Goal: Task Accomplishment & Management: Complete application form

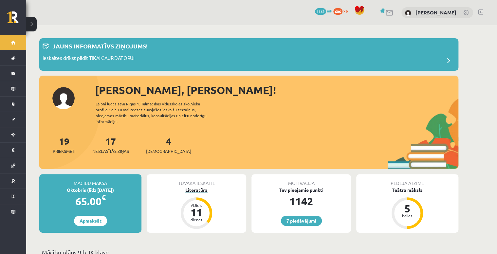
click at [206, 187] on div "Literatūra" at bounding box center [197, 190] width 100 height 7
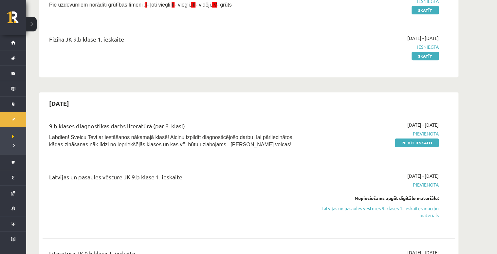
scroll to position [184, 0]
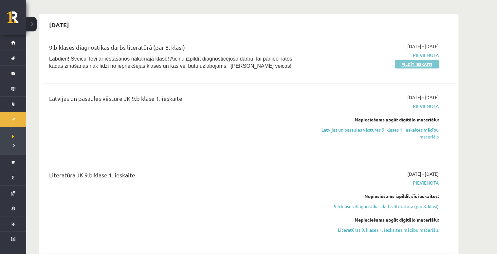
click at [409, 63] on link "Pildīt ieskaiti" at bounding box center [417, 64] width 44 height 9
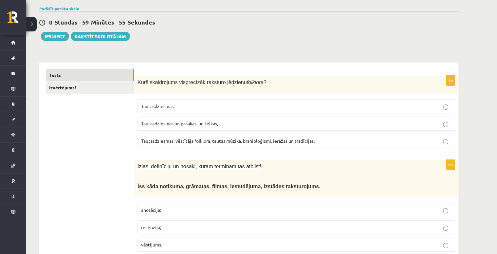
scroll to position [79, 0]
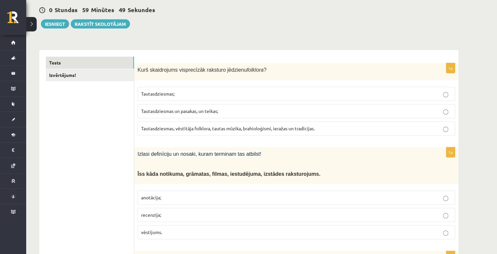
click at [268, 125] on p "Tautasdziesmas, vēstītāja folklora, tautas mūzika, brahioloģismi, ieražas un tr…" at bounding box center [296, 128] width 311 height 7
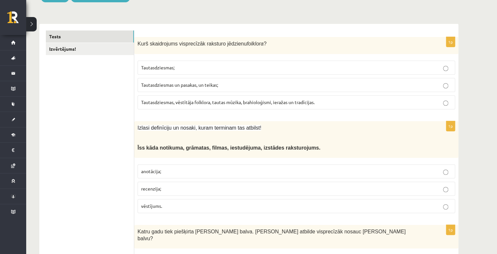
scroll to position [131, 0]
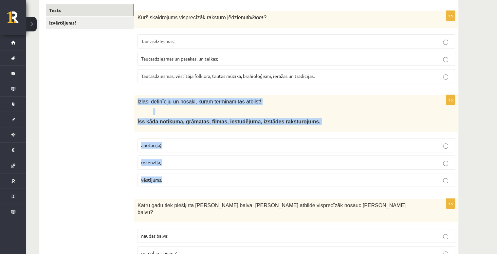
drag, startPoint x: 137, startPoint y: 91, endPoint x: 179, endPoint y: 174, distance: 93.4
click at [179, 174] on div "1p Izlasi definīciju un nosaki, kuram terminam tas atbilst! Ī ss kāda notikuma,…" at bounding box center [296, 144] width 324 height 98
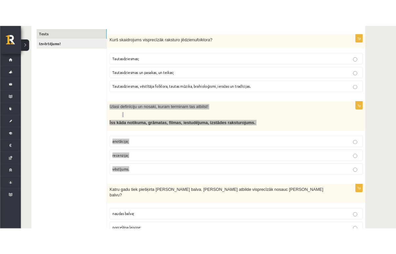
scroll to position [138, 0]
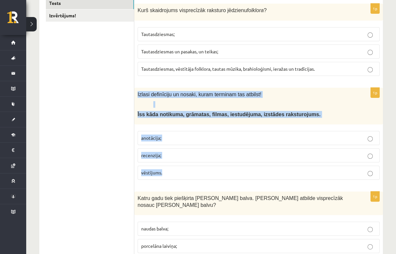
click at [163, 138] on p "anotācija;" at bounding box center [258, 138] width 235 height 7
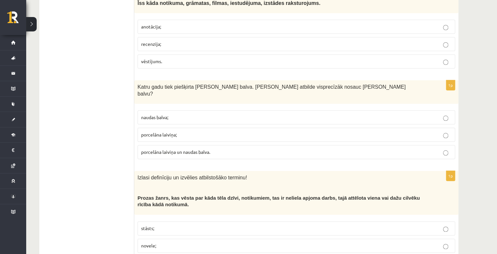
scroll to position [262, 0]
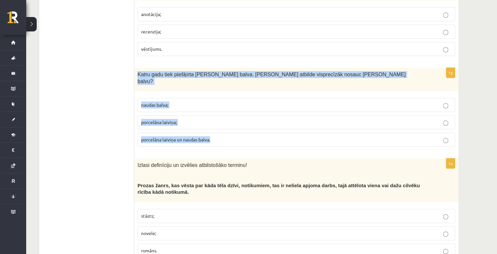
drag, startPoint x: 138, startPoint y: 67, endPoint x: 212, endPoint y: 124, distance: 93.1
click at [212, 124] on div "1p Katru gadu tiek piešķirta Jāņa Baltvilka balva. Kura atbilde visprecīzāk nos…" at bounding box center [296, 110] width 324 height 84
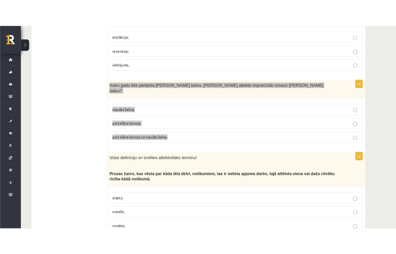
scroll to position [269, 0]
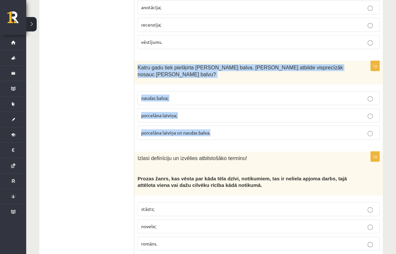
click at [203, 130] on span "porcelāna laiviņa un naudas balva." at bounding box center [175, 133] width 69 height 6
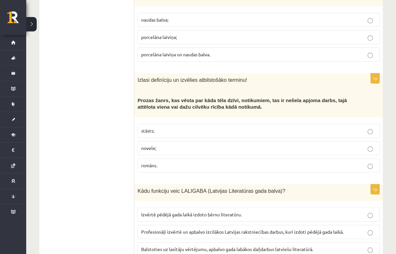
scroll to position [348, 0]
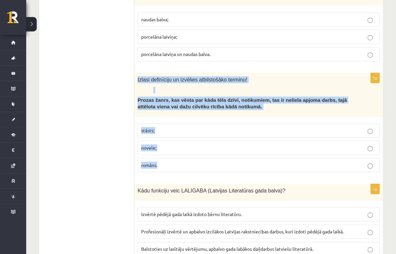
drag, startPoint x: 138, startPoint y: 71, endPoint x: 207, endPoint y: 158, distance: 110.5
click at [207, 158] on div "1p Izlasi definīciju un izvēlies atbilstošāko terminu! Prozas žanrs, kas vēsta …" at bounding box center [258, 125] width 249 height 104
click at [170, 127] on p "stāsts;" at bounding box center [258, 130] width 235 height 7
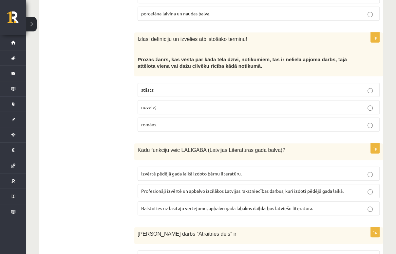
scroll to position [400, 0]
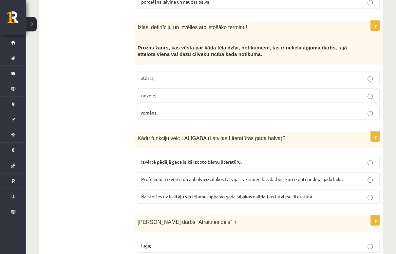
click at [284, 176] on p "Profesionāļi izvērtē un apbalvo izcilākos Latvijas rakstniecības darbus, kuri i…" at bounding box center [258, 179] width 235 height 7
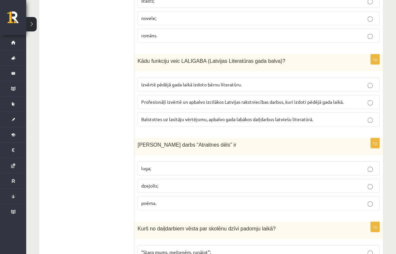
scroll to position [479, 0]
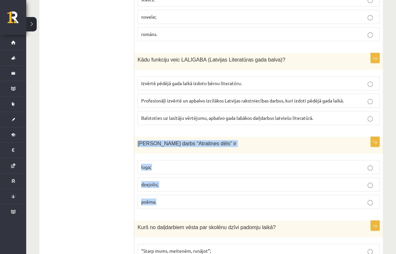
drag, startPoint x: 138, startPoint y: 135, endPoint x: 190, endPoint y: 195, distance: 79.7
click at [190, 195] on div "1p Viļa Plūdoņa darbs “Atraitnes dēls” ir luga; dzejolis; poēma." at bounding box center [258, 175] width 249 height 77
click at [164, 199] on p "poēma." at bounding box center [258, 202] width 235 height 7
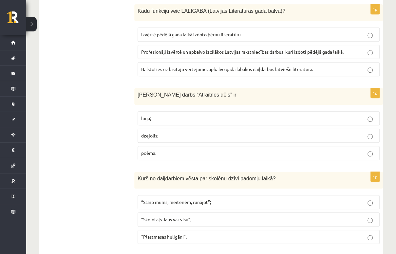
scroll to position [531, 0]
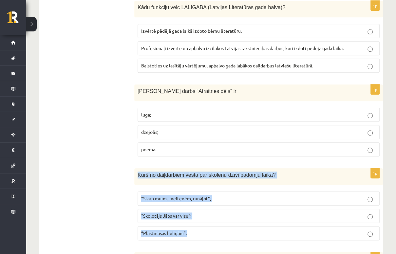
drag, startPoint x: 136, startPoint y: 164, endPoint x: 193, endPoint y: 221, distance: 80.0
click at [193, 221] on div "1p Kurš no daiļdarbiem vēsta par skolēnu dzīvi padomju laikā? “Starp mums, meit…" at bounding box center [258, 206] width 249 height 77
click at [178, 230] on span "“Plastmasas huligāni”." at bounding box center [164, 233] width 46 height 6
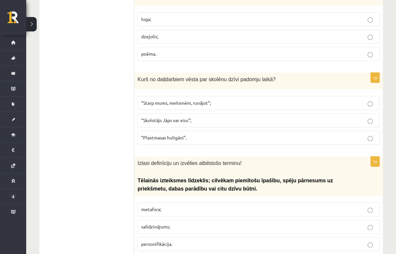
scroll to position [636, 0]
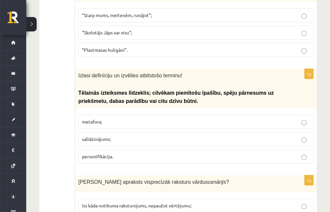
scroll to position [737, 0]
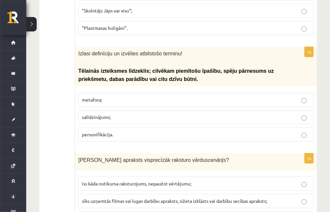
click at [125, 96] on p "metafora;" at bounding box center [196, 99] width 228 height 7
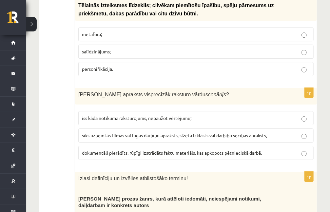
scroll to position [824, 0]
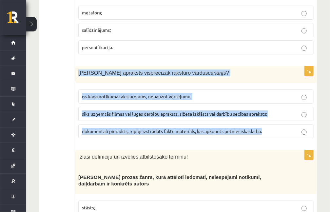
drag, startPoint x: 78, startPoint y: 66, endPoint x: 268, endPoint y: 125, distance: 198.5
click at [268, 125] on div "1p Kurš apraksts visprecīzāk raksturo vārdu scenārijs ? īss kāda notikuma rakst…" at bounding box center [196, 104] width 242 height 77
click at [261, 111] on span "sīks uzņemtās filmas vai lugas darbību apraksts, sižeta izklāsts vai darbību se…" at bounding box center [174, 114] width 185 height 6
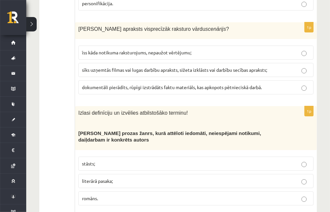
scroll to position [889, 0]
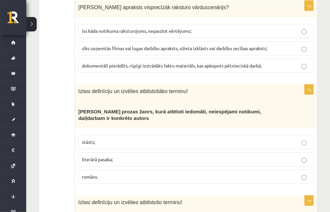
click at [106, 156] on span "literārā pasaka;" at bounding box center [97, 159] width 31 height 6
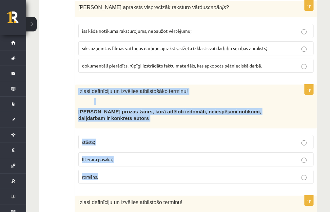
drag, startPoint x: 79, startPoint y: 82, endPoint x: 132, endPoint y: 170, distance: 103.0
click at [132, 170] on div "1p Izlasi definīciju un izvēlies atbilstošāko terminu! Neliela apjoma prozas ža…" at bounding box center [196, 137] width 242 height 104
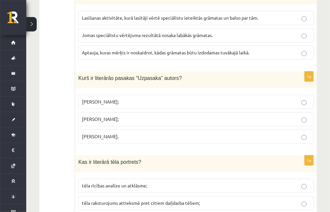
scroll to position [2590, 0]
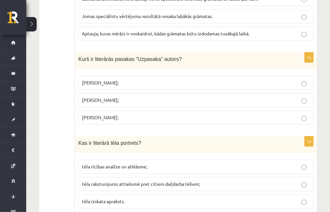
click at [198, 181] on span "tēla raksturojums attieksmē pret citiem daiļdarba tēliem;" at bounding box center [141, 184] width 118 height 6
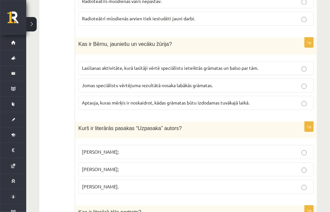
scroll to position [2546, 0]
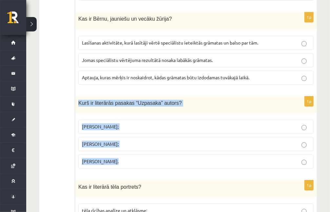
drag, startPoint x: 77, startPoint y: 82, endPoint x: 123, endPoint y: 137, distance: 71.7
click at [123, 137] on div "1p Kurš ir literārās pasakas “Uzpasaka” autors? Imants Ziedonis; Skaidrīte Kald…" at bounding box center [196, 134] width 242 height 77
click at [152, 141] on p "Skaidrīte Kaldupe;" at bounding box center [196, 144] width 228 height 7
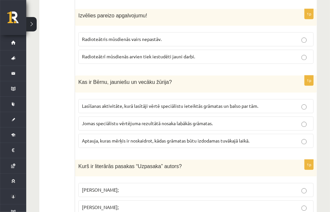
scroll to position [2480, 0]
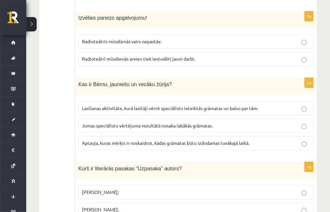
click at [211, 123] on span "Jomas speciālistu vērtējuma rezultātā nosaka labākās grāmatas." at bounding box center [147, 126] width 131 height 6
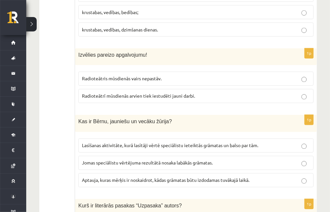
scroll to position [2437, 0]
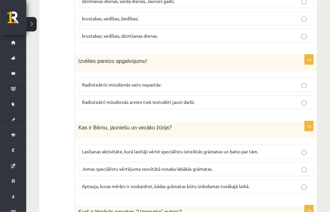
click at [264, 145] on label "Lasīšanas aktivitāte, kurā lasītāji vērtē speciālistu ieteiktās grāmatas un bal…" at bounding box center [195, 152] width 235 height 14
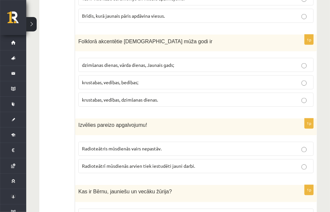
scroll to position [2371, 0]
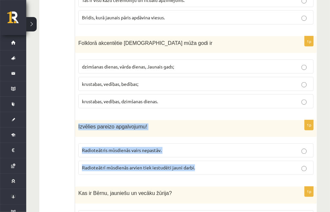
drag, startPoint x: 78, startPoint y: 106, endPoint x: 204, endPoint y: 147, distance: 132.5
click at [204, 147] on div "1p Izvēlies pareizo apgalvojumu! Radioteātris mūsdienās vairs nepastāv. Radiote…" at bounding box center [196, 150] width 242 height 60
click at [231, 165] on p "Radioteātrī mūsdienās arvien tiek iestudēti jauni darbi." at bounding box center [196, 168] width 228 height 7
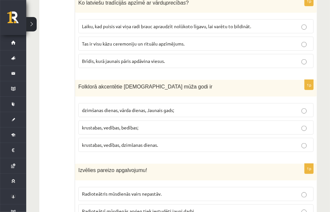
scroll to position [2306, 0]
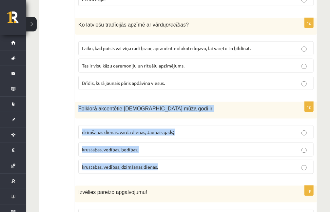
drag, startPoint x: 76, startPoint y: 88, endPoint x: 164, endPoint y: 150, distance: 107.6
click at [164, 150] on div "1p Folklorā akcentētie latviešu mūža godi ir dzimšanas dienas, vārda dienas, Ja…" at bounding box center [196, 140] width 242 height 77
click at [148, 164] on span "krustabas, vedības, dzimšanas dienas." at bounding box center [120, 167] width 76 height 6
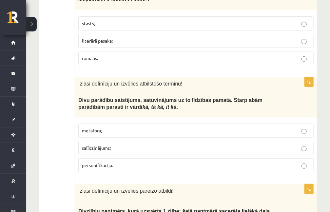
scroll to position [995, 0]
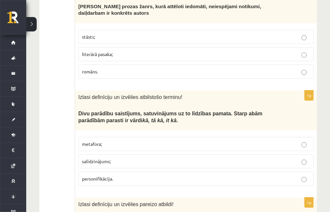
click at [126, 158] on p "salīdzinājums;" at bounding box center [196, 161] width 228 height 7
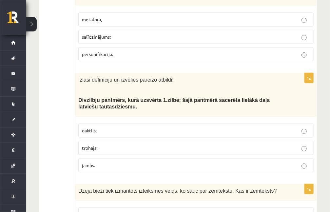
scroll to position [1126, 0]
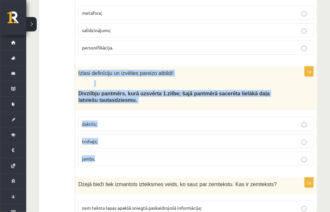
drag, startPoint x: 78, startPoint y: 65, endPoint x: 118, endPoint y: 146, distance: 90.7
click at [118, 146] on div "1p Izlasi definīciju un izvēlies pareizo atbildi! Divzilbju pantmērs, kurā uzsv…" at bounding box center [196, 119] width 242 height 104
click at [114, 136] on label "trohajs;" at bounding box center [195, 141] width 235 height 14
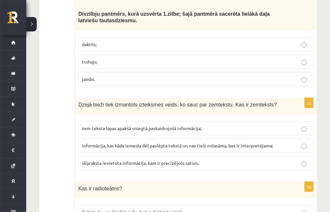
scroll to position [1213, 0]
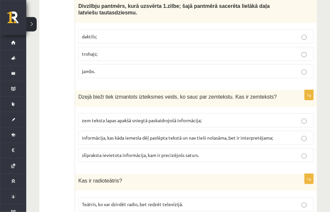
click at [134, 135] on span "informācija, kas kāda iemesla dēļ paslēpta tekstā un nav tieši nolasāma, bet ir…" at bounding box center [177, 138] width 191 height 6
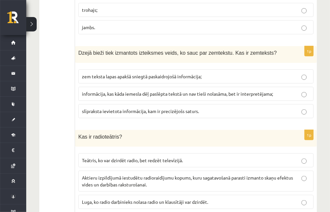
scroll to position [1300, 0]
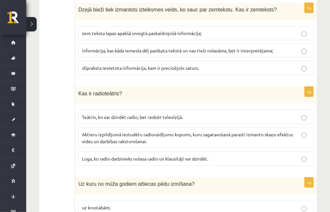
click at [114, 131] on span "Aktieru izpildījumā iestudētu radioraidījumu kopums, kuru sagatavošanā parasti …" at bounding box center [187, 137] width 211 height 13
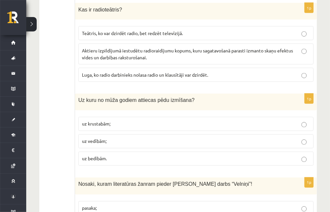
scroll to position [1388, 0]
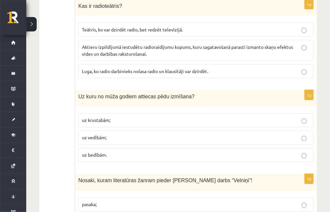
click at [140, 117] on p "uz krustabām;" at bounding box center [196, 120] width 228 height 7
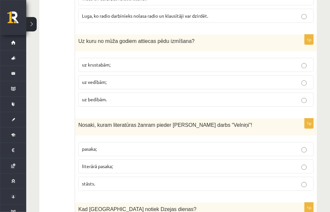
scroll to position [1453, 0]
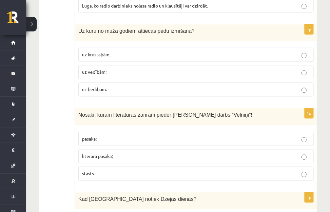
click at [137, 153] on p "literārā pasaka;" at bounding box center [196, 156] width 228 height 7
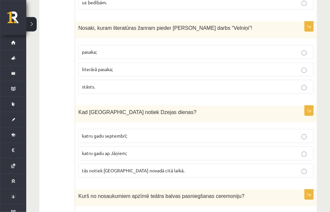
scroll to position [1541, 0]
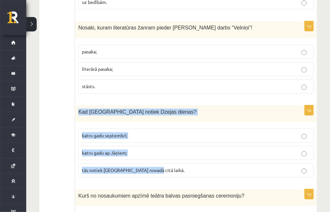
drag, startPoint x: 78, startPoint y: 100, endPoint x: 168, endPoint y: 162, distance: 109.8
click at [168, 162] on div "1p Kad Latvijā notiek Dzejas dienas? katru gadu septembrī; katru gadu ap Jāņiem…" at bounding box center [196, 143] width 242 height 77
click at [134, 132] on p "katru gadu septembrī;" at bounding box center [196, 135] width 228 height 7
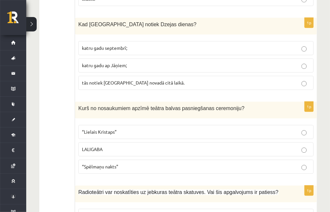
scroll to position [1650, 0]
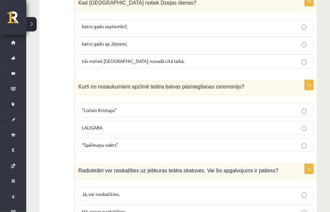
click at [140, 121] on label "LALIGABA" at bounding box center [195, 128] width 235 height 14
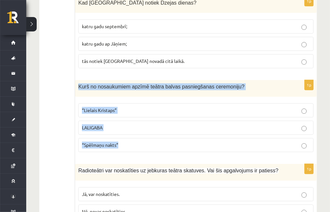
drag, startPoint x: 79, startPoint y: 75, endPoint x: 152, endPoint y: 127, distance: 90.3
click at [152, 127] on div "1p Kurš no nosaukumiem apzīmē teātra balvas pasniegšanas ceremoniju? “Lielais K…" at bounding box center [196, 118] width 242 height 77
click at [146, 142] on p "“Spēlmaņu nakts”" at bounding box center [196, 145] width 228 height 7
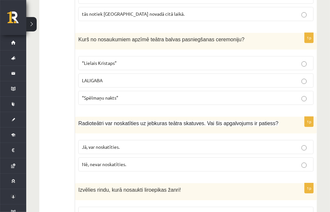
scroll to position [1716, 0]
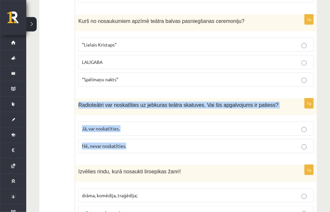
drag, startPoint x: 93, startPoint y: 97, endPoint x: 148, endPoint y: 138, distance: 68.8
click at [148, 138] on div "1p Radioteātri var noskatīties uz jebkuras teātra skatuves. Vai šis apgalvojums…" at bounding box center [196, 128] width 242 height 60
click at [188, 139] on label "Nē, nevar noskatīties." at bounding box center [195, 146] width 235 height 14
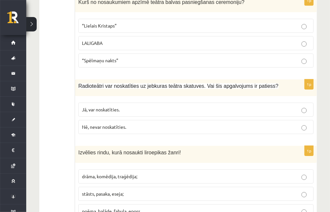
scroll to position [1781, 0]
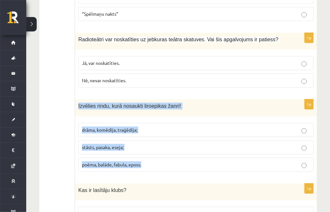
drag, startPoint x: 77, startPoint y: 93, endPoint x: 153, endPoint y: 149, distance: 93.9
click at [153, 149] on div "1p Izvēlies rindu, kurā nosaukti liroepikas žanri! drāma, komēdija, traģēdija; …" at bounding box center [196, 137] width 242 height 77
click at [119, 161] on p "poēma, balāde, fabula, eposs." at bounding box center [196, 164] width 228 height 7
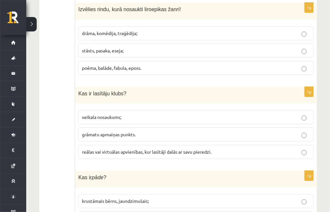
scroll to position [1890, 0]
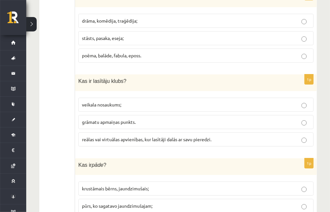
click at [127, 136] on span "reālas vai virtuālas apvienības, kur lasītāji dalās ar savu pieredzi." at bounding box center [146, 139] width 129 height 6
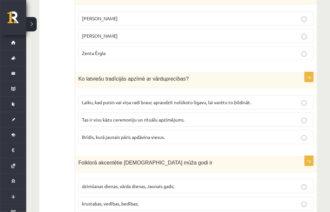
scroll to position [2240, 0]
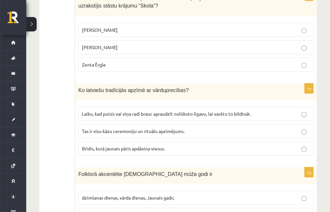
click at [134, 111] on span "Laiku, kad puisis vai viņa radi brauc apraudzīt nolūkoto līgavu, lai varētu to …" at bounding box center [166, 114] width 169 height 6
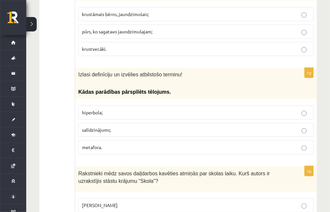
scroll to position [2109, 0]
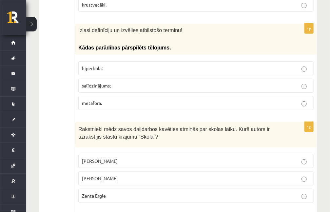
click at [122, 175] on p "Kārlis Vērdiņš" at bounding box center [196, 178] width 228 height 7
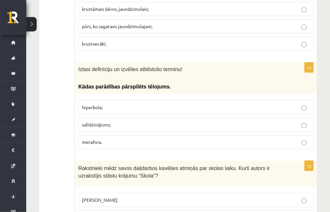
scroll to position [2065, 0]
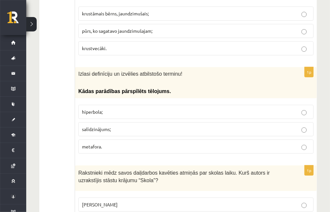
click at [140, 105] on label "hiperbola;" at bounding box center [195, 112] width 235 height 14
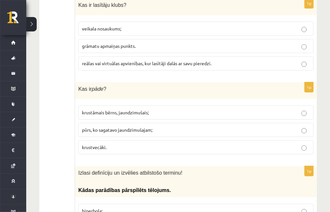
scroll to position [1956, 0]
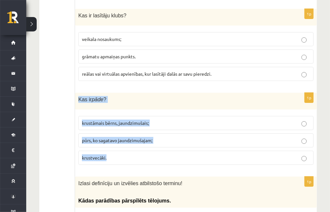
drag, startPoint x: 77, startPoint y: 84, endPoint x: 114, endPoint y: 136, distance: 63.7
click at [114, 136] on div "1p Kas ir pāde ? krustāmais bērns, jaundzimušais; pūrs, ko sagatavo jaundzimuša…" at bounding box center [196, 131] width 242 height 77
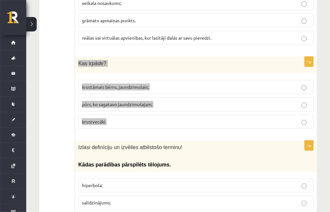
scroll to position [2000, 0]
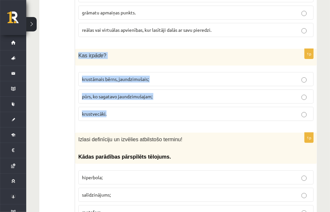
click at [118, 76] on span "krustāmais bērns, jaundzimušais;" at bounding box center [115, 79] width 67 height 6
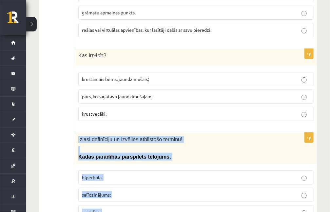
drag, startPoint x: 79, startPoint y: 123, endPoint x: 127, endPoint y: 189, distance: 82.5
click at [127, 189] on div "1p Izlasi definīciju un izvēlies atbilstošo terminu! Kādas parādības pārspīlēts…" at bounding box center [196, 179] width 242 height 92
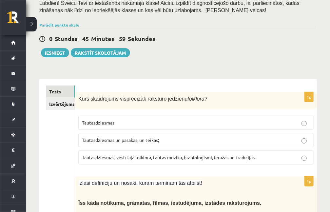
scroll to position [0, 0]
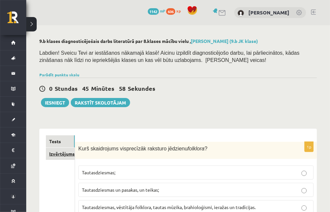
click at [52, 153] on link "Izvērtējums!" at bounding box center [60, 154] width 29 height 12
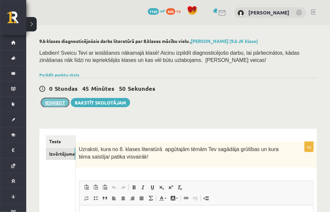
click at [54, 104] on button "Iesniegt" at bounding box center [55, 102] width 28 height 9
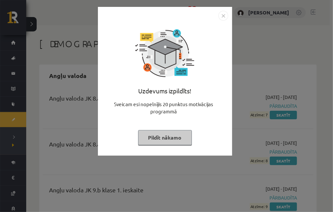
click at [223, 15] on img "Close" at bounding box center [224, 16] width 10 height 10
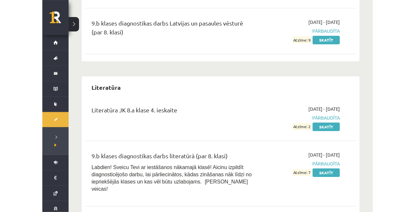
scroll to position [1777, 0]
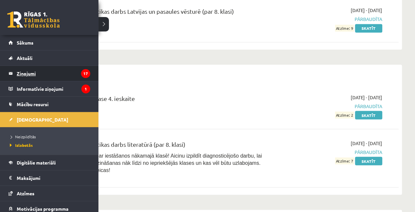
click at [31, 75] on legend "Ziņojumi 17" at bounding box center [53, 73] width 73 height 15
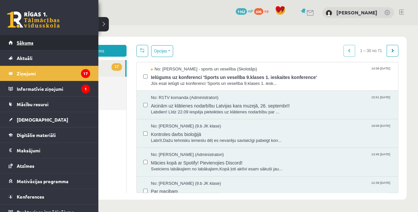
click at [35, 41] on link "Sākums" at bounding box center [50, 42] width 82 height 15
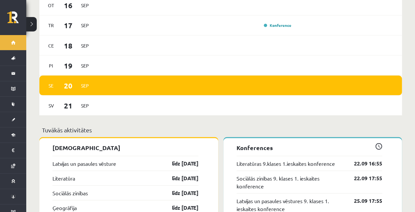
scroll to position [634, 0]
